Goal: Task Accomplishment & Management: Use online tool/utility

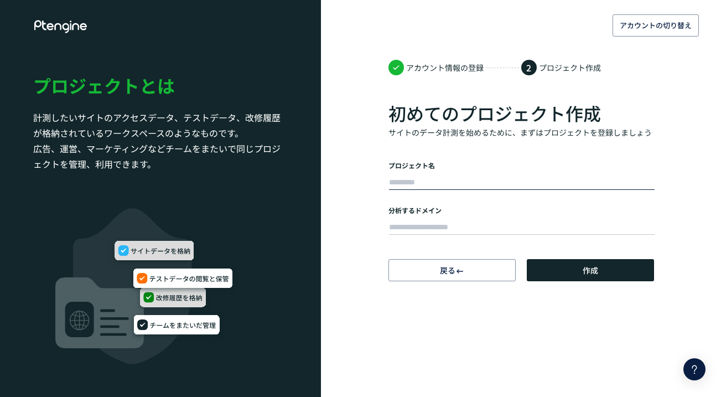
click at [408, 181] on input "text" at bounding box center [521, 182] width 265 height 15
type input "**"
click at [425, 228] on input "text" at bounding box center [521, 227] width 265 height 15
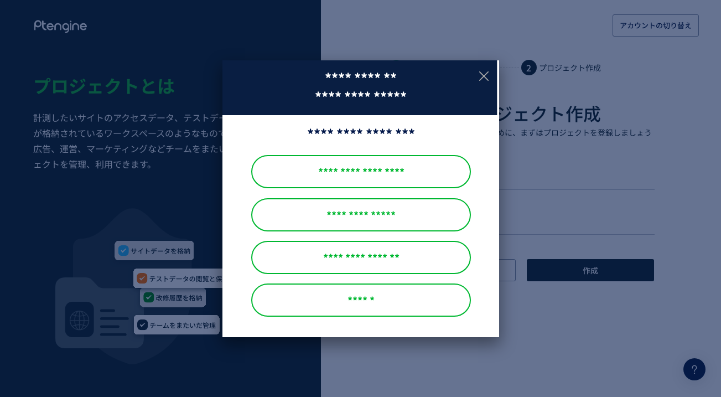
click at [486, 75] on icon at bounding box center [484, 76] width 14 height 14
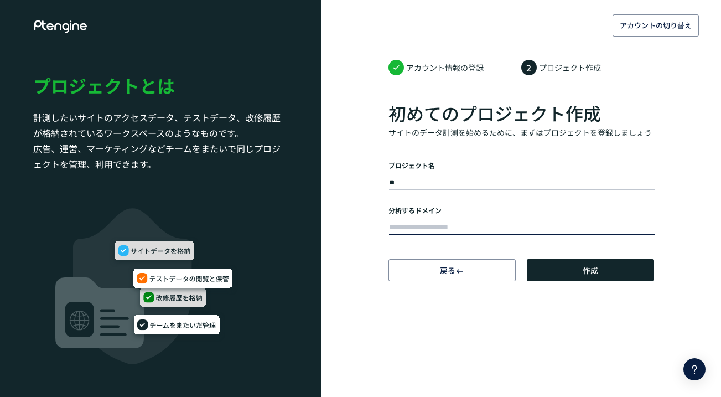
paste input "**********"
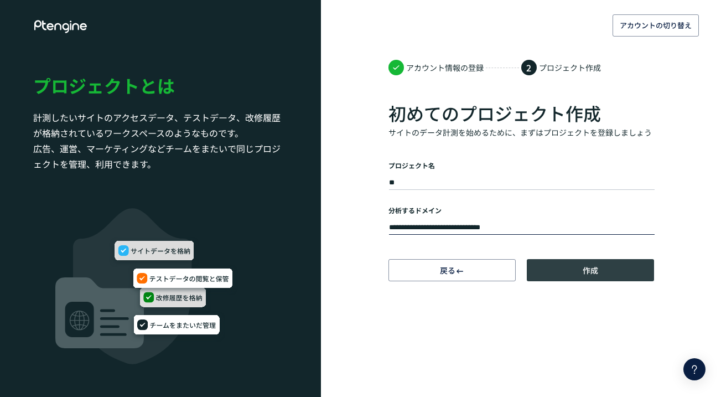
type input "**********"
click at [576, 270] on button "作成" at bounding box center [590, 270] width 127 height 22
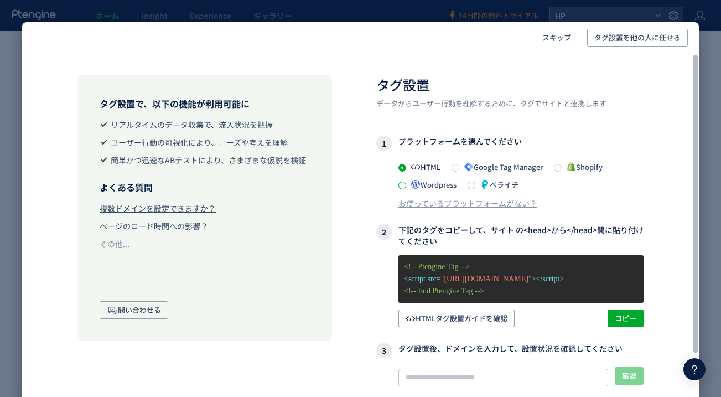
click at [402, 186] on span at bounding box center [402, 185] width 8 height 8
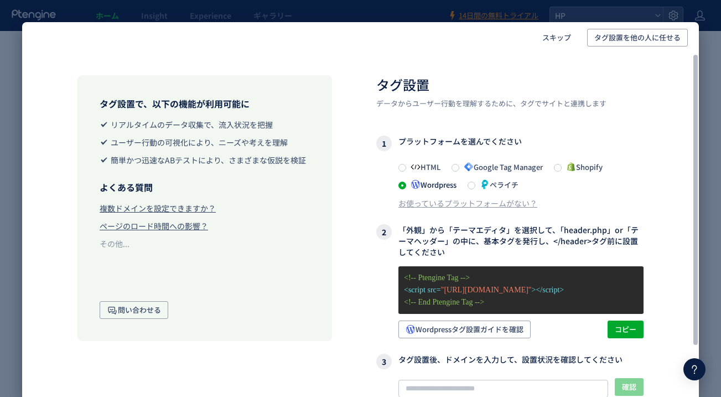
scroll to position [7, 0]
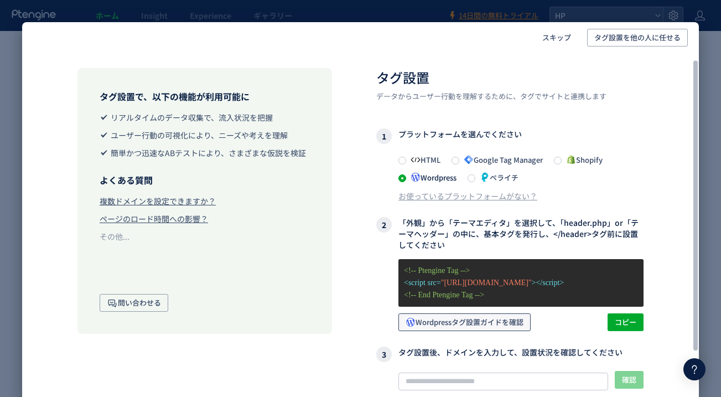
click at [487, 323] on span "Wordpressタグ設置ガイドを確認" at bounding box center [464, 322] width 118 height 18
click at [630, 326] on span "コピー" at bounding box center [625, 322] width 22 height 18
click at [625, 322] on span "コピー" at bounding box center [625, 322] width 22 height 18
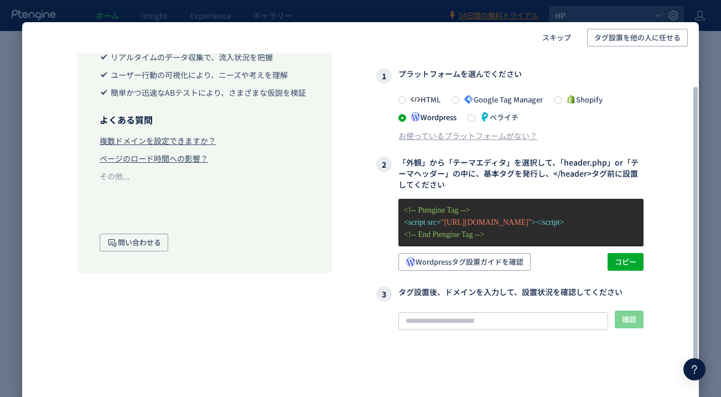
scroll to position [82, 0]
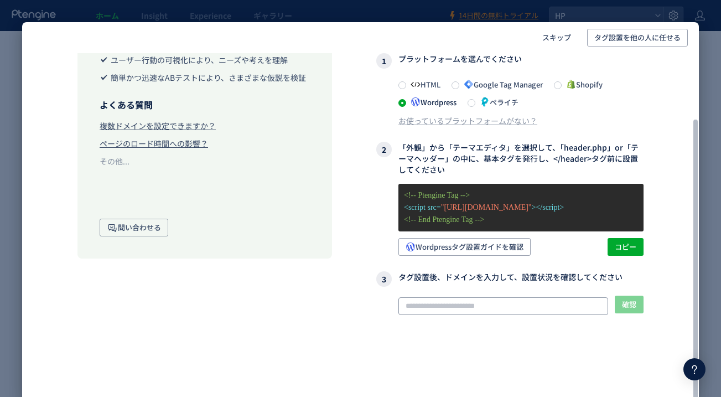
click at [470, 300] on input "text" at bounding box center [503, 306] width 210 height 18
click at [421, 305] on input "text" at bounding box center [503, 306] width 210 height 18
paste input "**********"
type input "**********"
click at [635, 305] on span "確認" at bounding box center [629, 304] width 14 height 18
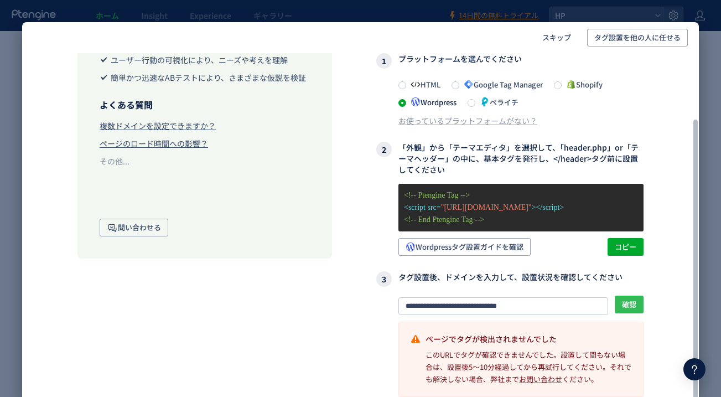
click at [630, 304] on span "確認" at bounding box center [629, 304] width 14 height 18
click at [387, 352] on div "**********" at bounding box center [509, 345] width 267 height 101
click at [634, 305] on span "確認" at bounding box center [629, 304] width 14 height 18
click at [507, 249] on span "Wordpressタグ設置ガイドを確認" at bounding box center [464, 247] width 118 height 18
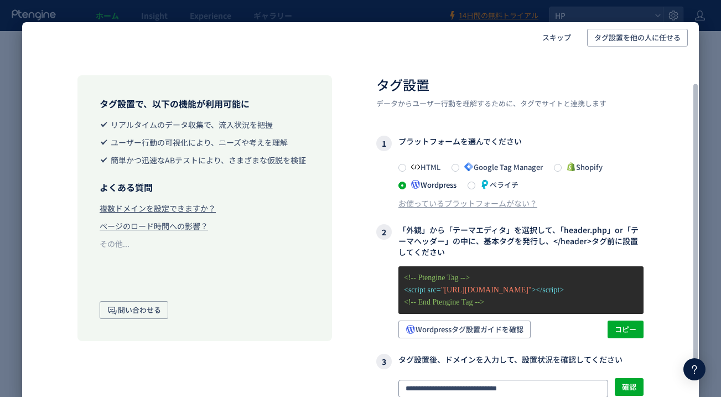
scroll to position [0, 0]
drag, startPoint x: 519, startPoint y: 304, endPoint x: 410, endPoint y: 309, distance: 109.1
click at [405, 306] on div "**********" at bounding box center [509, 284] width 267 height 419
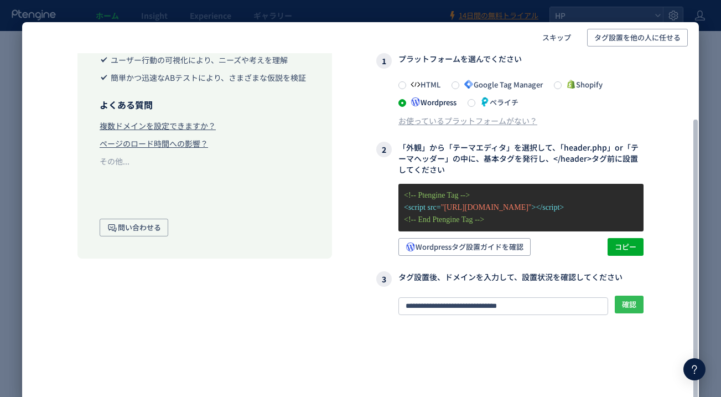
click at [627, 305] on span "確認" at bounding box center [629, 304] width 14 height 18
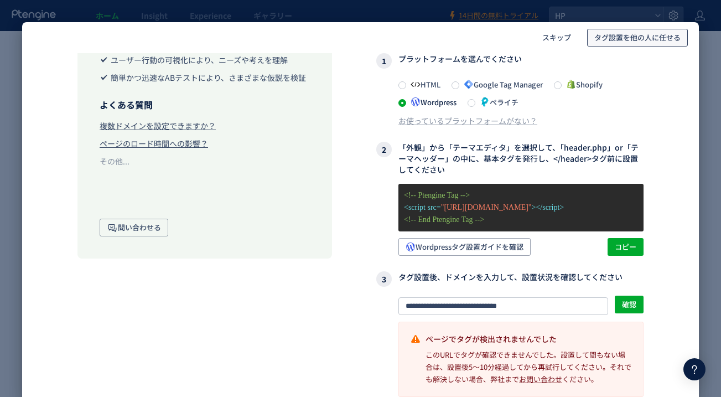
click at [638, 41] on span "タグ設置を他の人に任せる" at bounding box center [637, 38] width 86 height 18
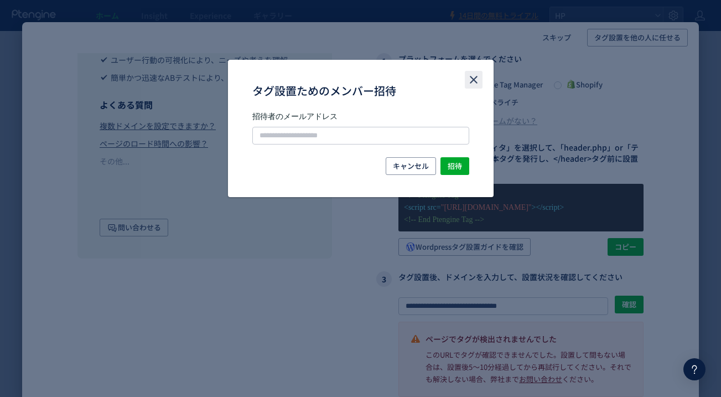
click at [475, 84] on icon "close" at bounding box center [473, 79] width 13 height 13
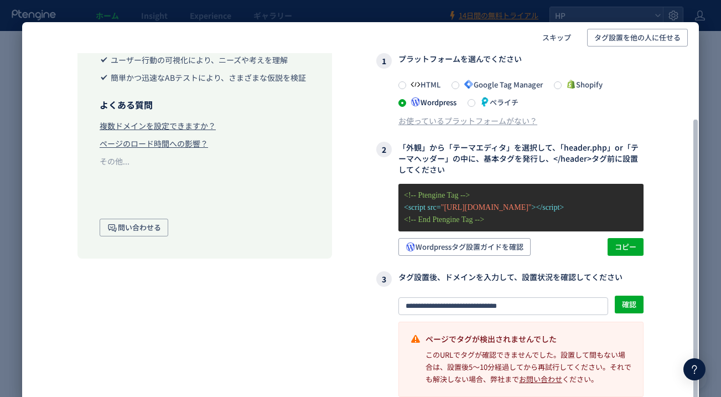
scroll to position [323, 0]
click at [552, 38] on span "スキップ" at bounding box center [556, 38] width 29 height 18
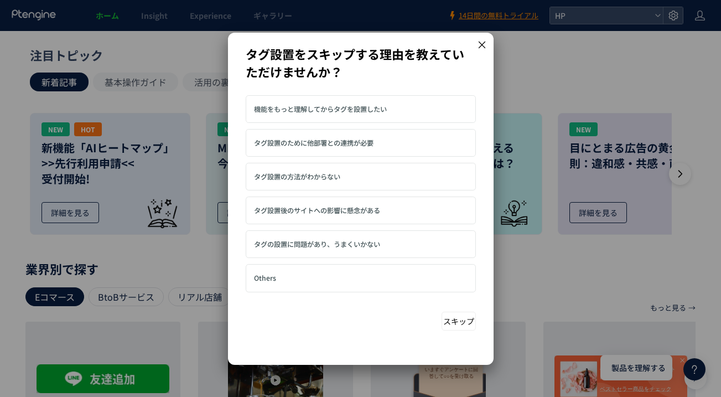
click at [481, 44] on icon at bounding box center [481, 44] width 7 height 7
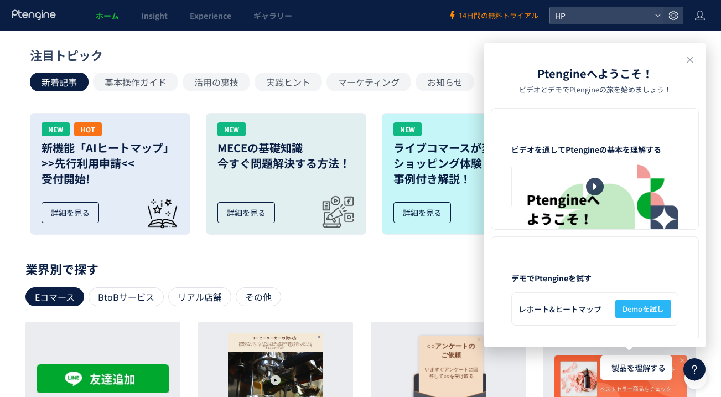
click at [106, 18] on span "ホーム" at bounding box center [107, 15] width 23 height 11
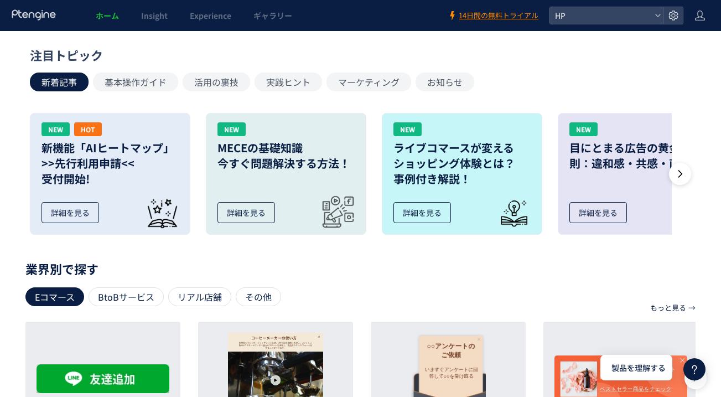
click at [106, 18] on span "ホーム" at bounding box center [107, 15] width 23 height 11
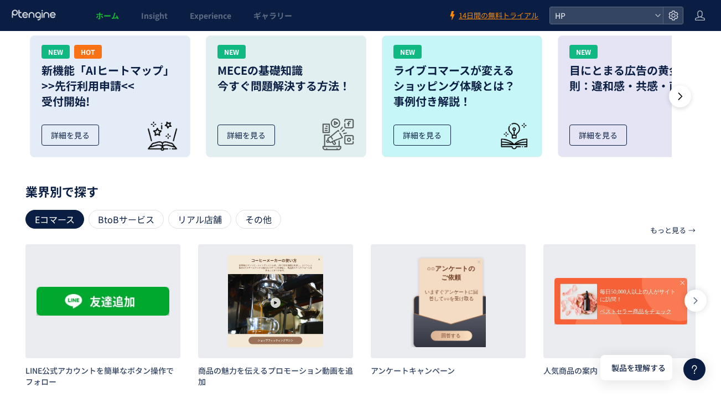
scroll to position [402, 0]
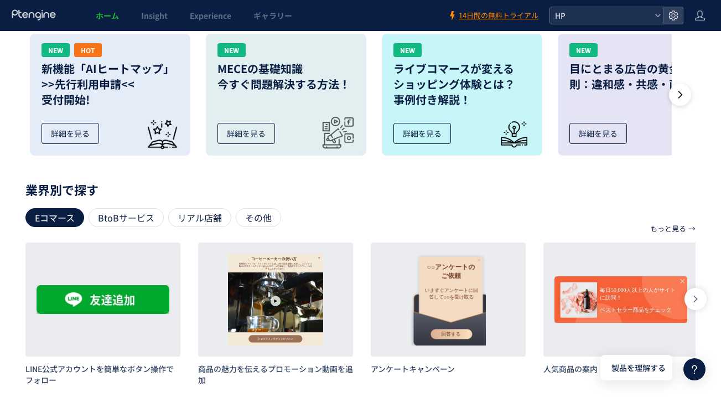
click at [656, 15] on use at bounding box center [657, 15] width 5 height 3
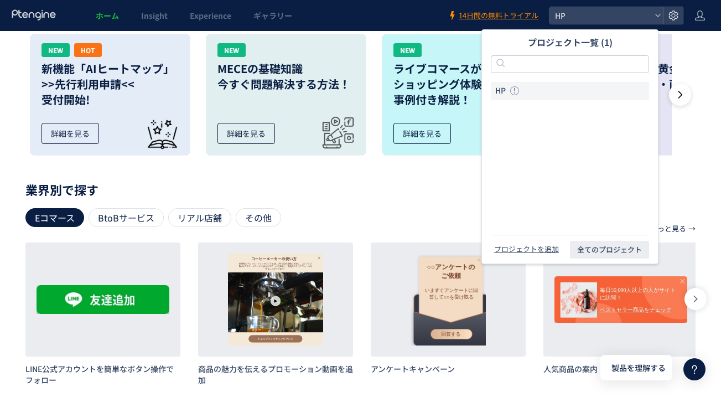
click at [553, 88] on li "HP" at bounding box center [570, 91] width 158 height 18
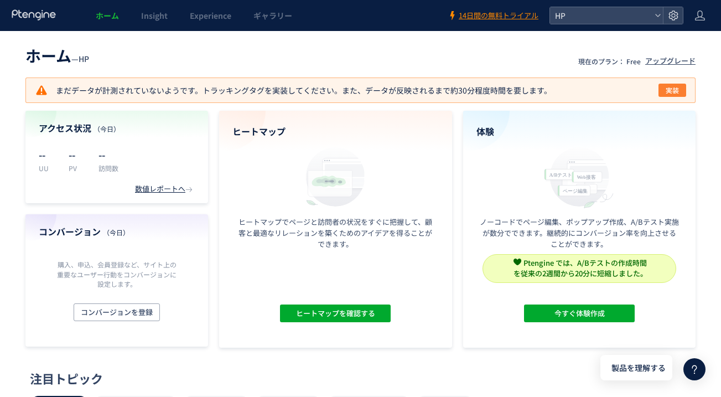
click at [670, 90] on span "実装" at bounding box center [671, 90] width 13 height 13
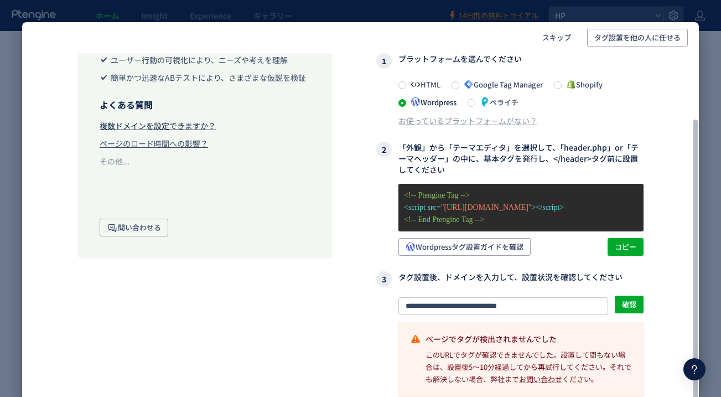
click at [190, 123] on div "複数ドメインを設定できますか？" at bounding box center [158, 125] width 116 height 11
click at [627, 251] on span "コピー" at bounding box center [625, 247] width 22 height 18
click at [627, 305] on span "確認" at bounding box center [629, 304] width 14 height 18
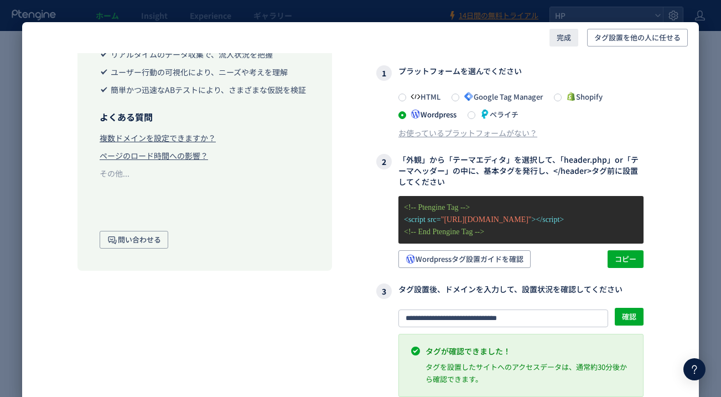
click at [565, 39] on span "完成" at bounding box center [563, 38] width 14 height 18
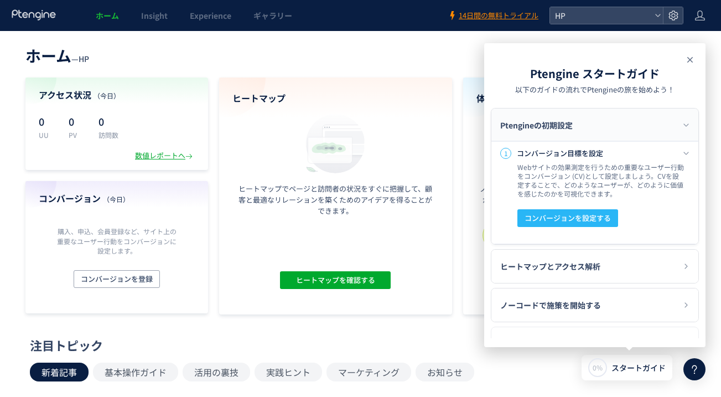
click at [691, 61] on use at bounding box center [690, 60] width 6 height 6
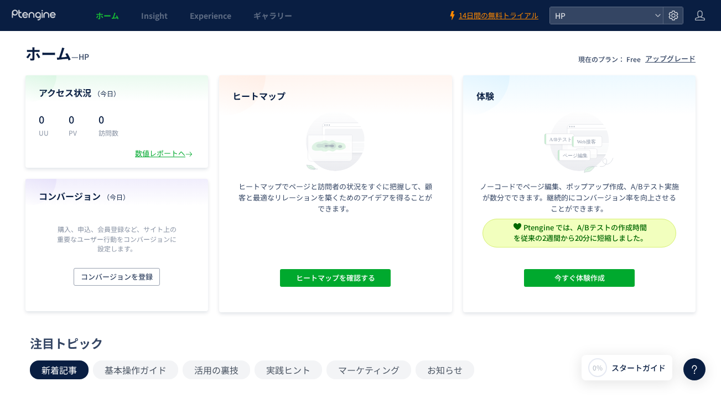
scroll to position [0, 0]
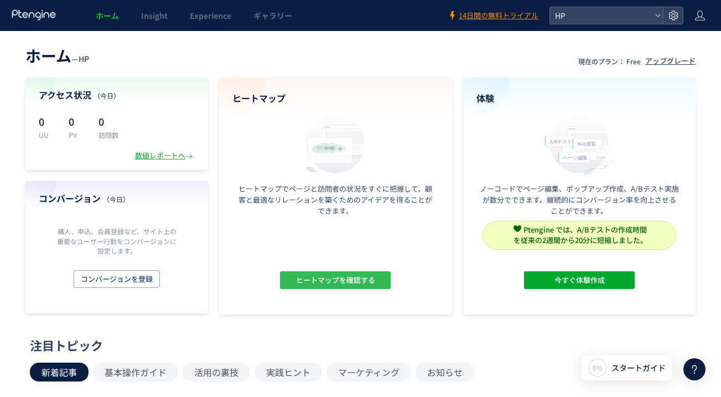
click at [371, 283] on span "ヒートマップを確認する" at bounding box center [335, 280] width 79 height 18
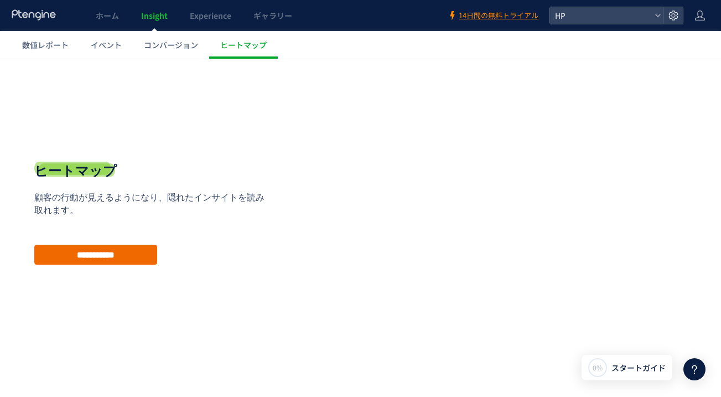
click at [126, 255] on input "**********" at bounding box center [95, 254] width 123 height 20
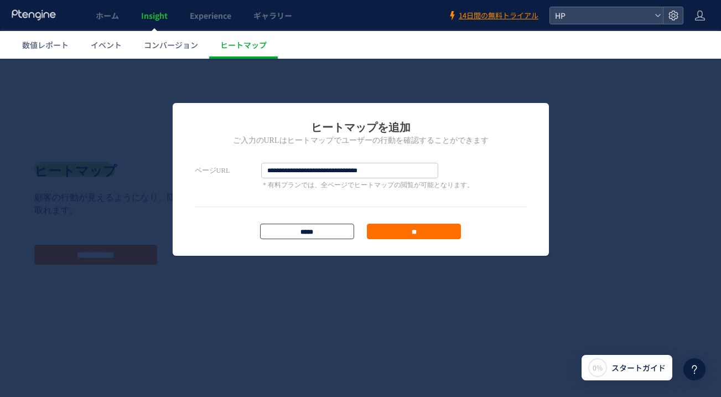
click at [327, 234] on input "*****" at bounding box center [307, 230] width 94 height 15
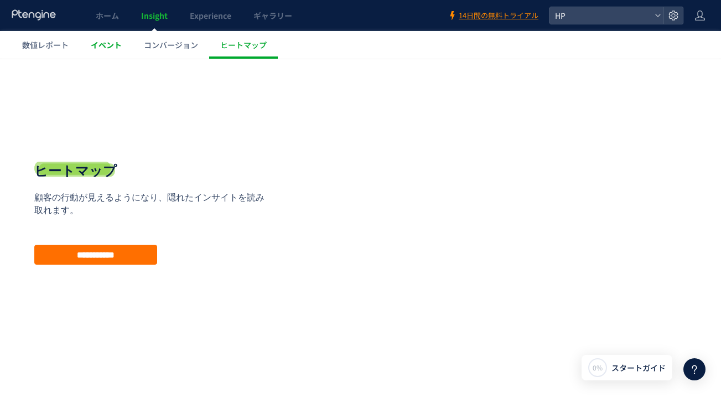
click at [107, 49] on span "イベント" at bounding box center [106, 44] width 31 height 11
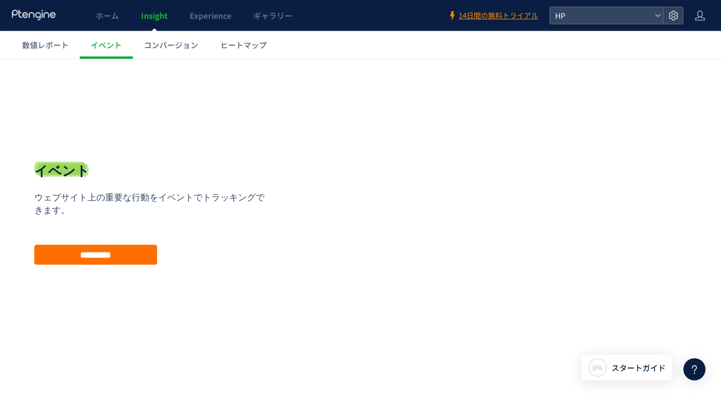
click at [187, 47] on span "コンバージョン" at bounding box center [171, 44] width 54 height 11
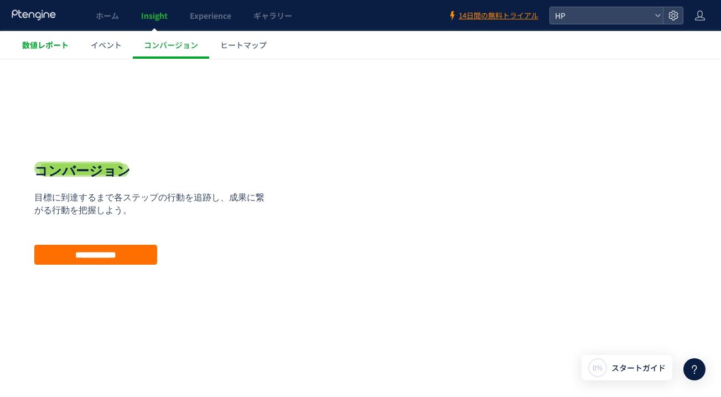
click at [54, 47] on span "数値レポート" at bounding box center [45, 44] width 46 height 11
